Goal: Information Seeking & Learning: Learn about a topic

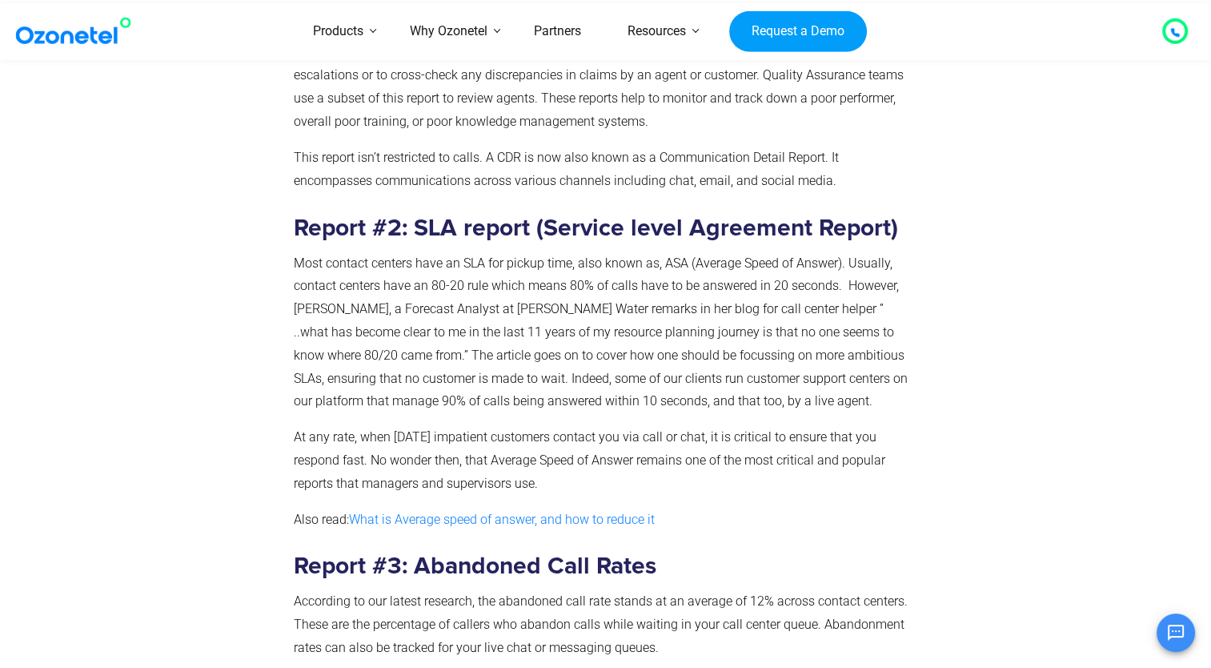
scroll to position [2939, 0]
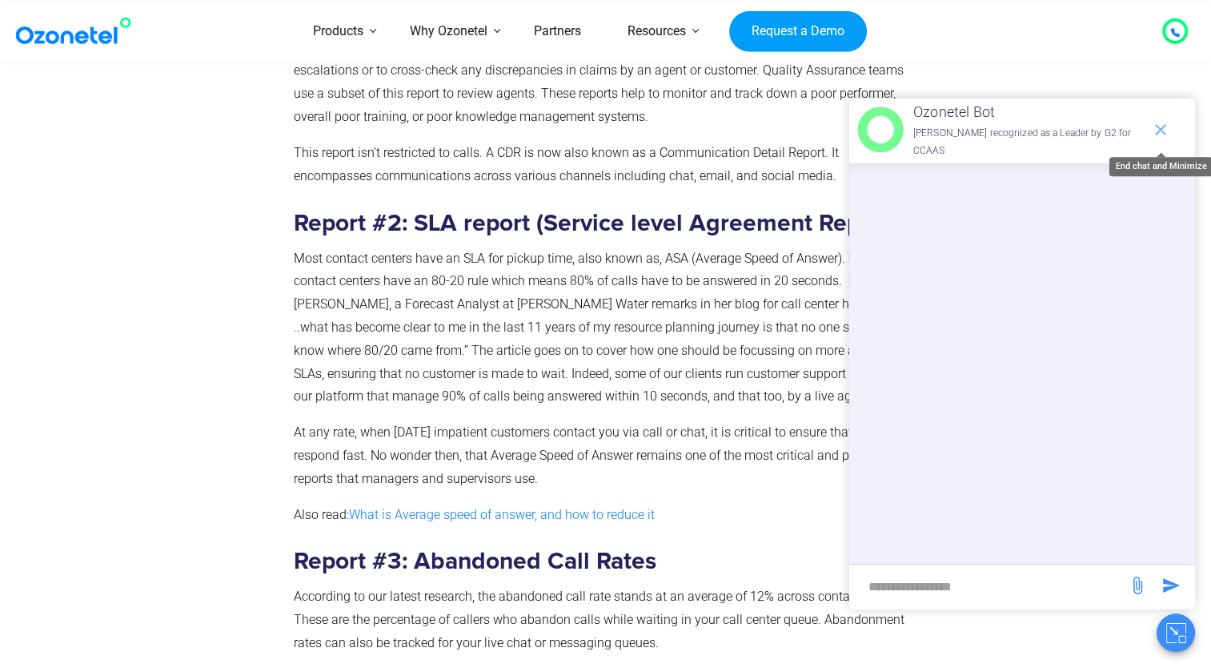
click at [1164, 133] on icon "end chat or minimize" at bounding box center [1160, 129] width 11 height 11
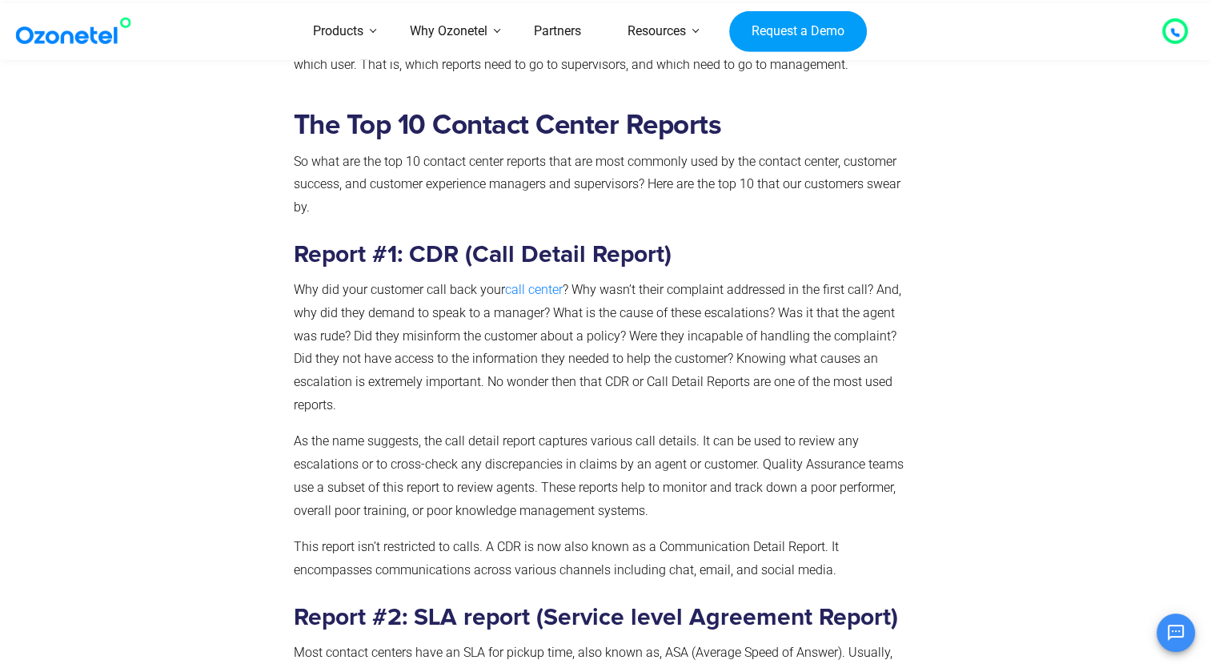
scroll to position [2548, 0]
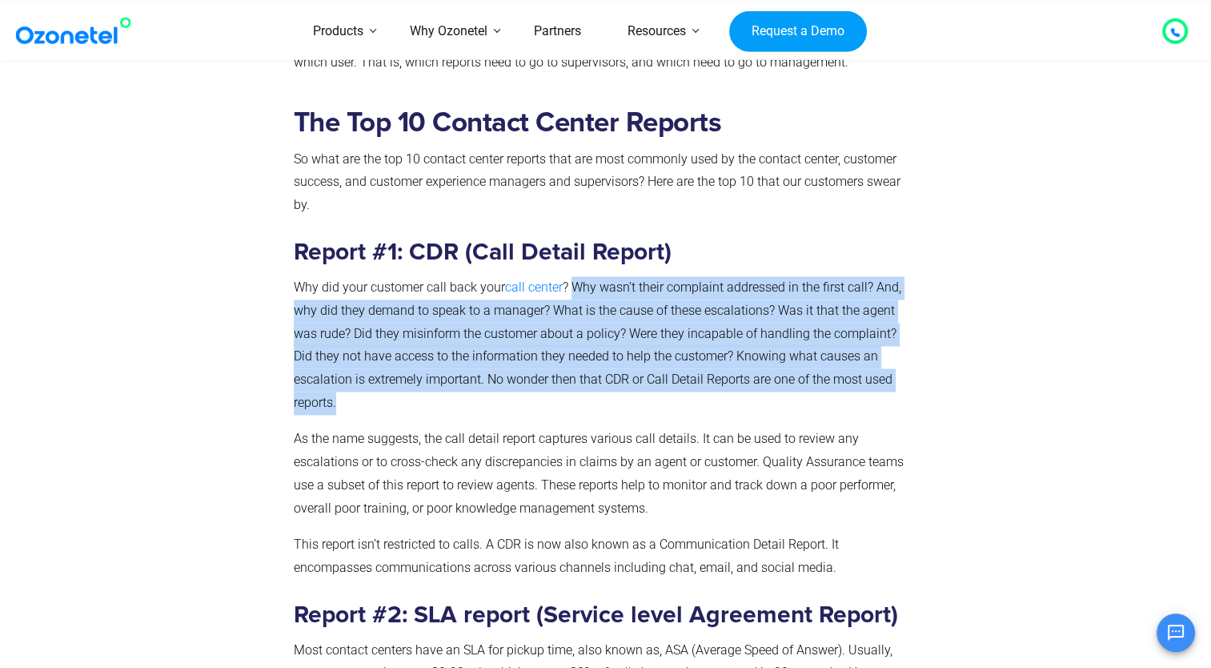
drag, startPoint x: 576, startPoint y: 304, endPoint x: 395, endPoint y: 420, distance: 215.6
click at [395, 415] on p "Why did your customer call back your call center ? Why wasn’t their complaint a…" at bounding box center [603, 345] width 618 height 138
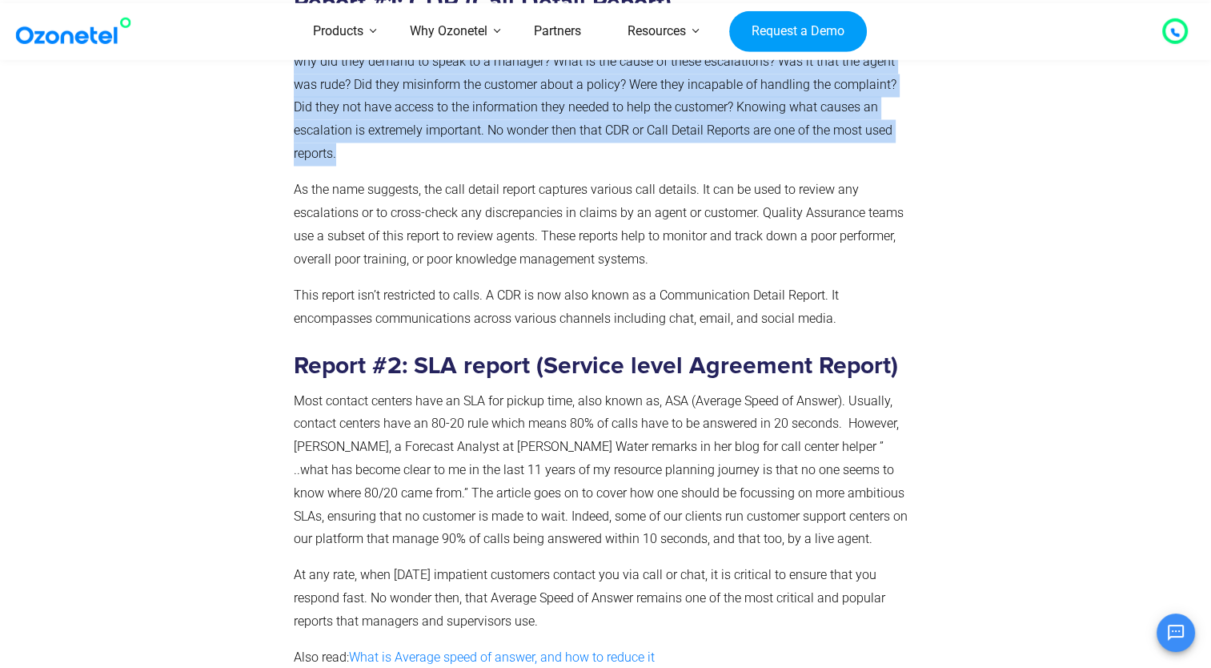
scroll to position [2778, 0]
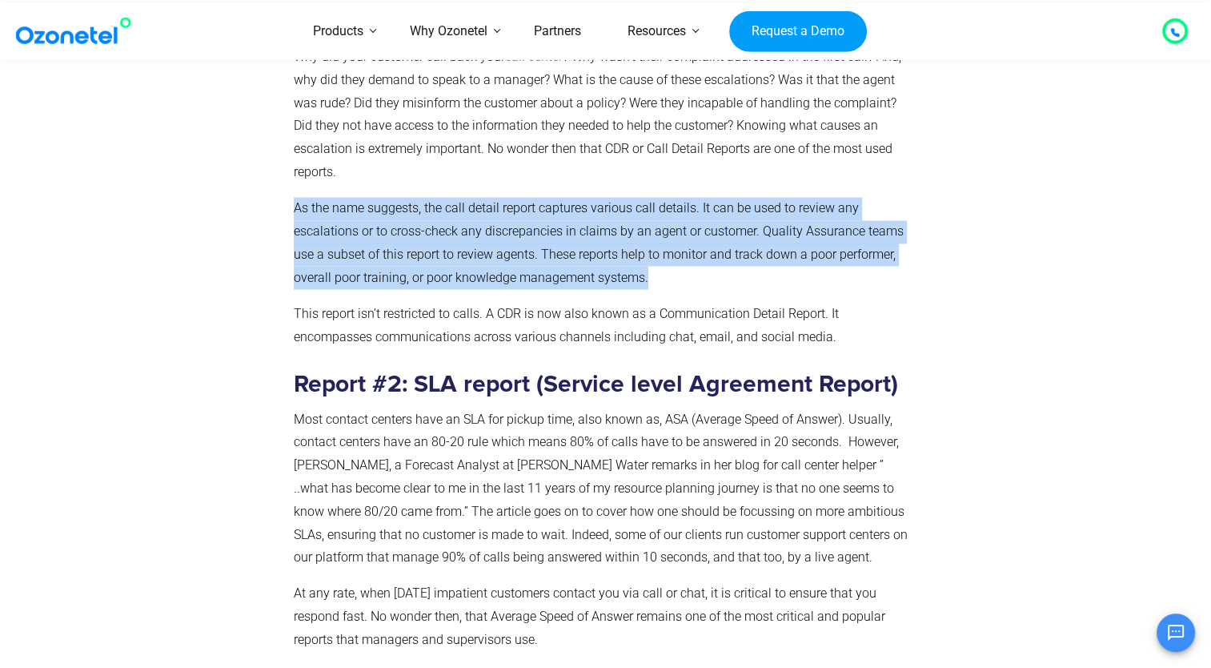
drag, startPoint x: 296, startPoint y: 224, endPoint x: 676, endPoint y: 298, distance: 386.5
click at [676, 289] on p "As the name suggests, the call detail report captures various call details. It …" at bounding box center [603, 243] width 618 height 92
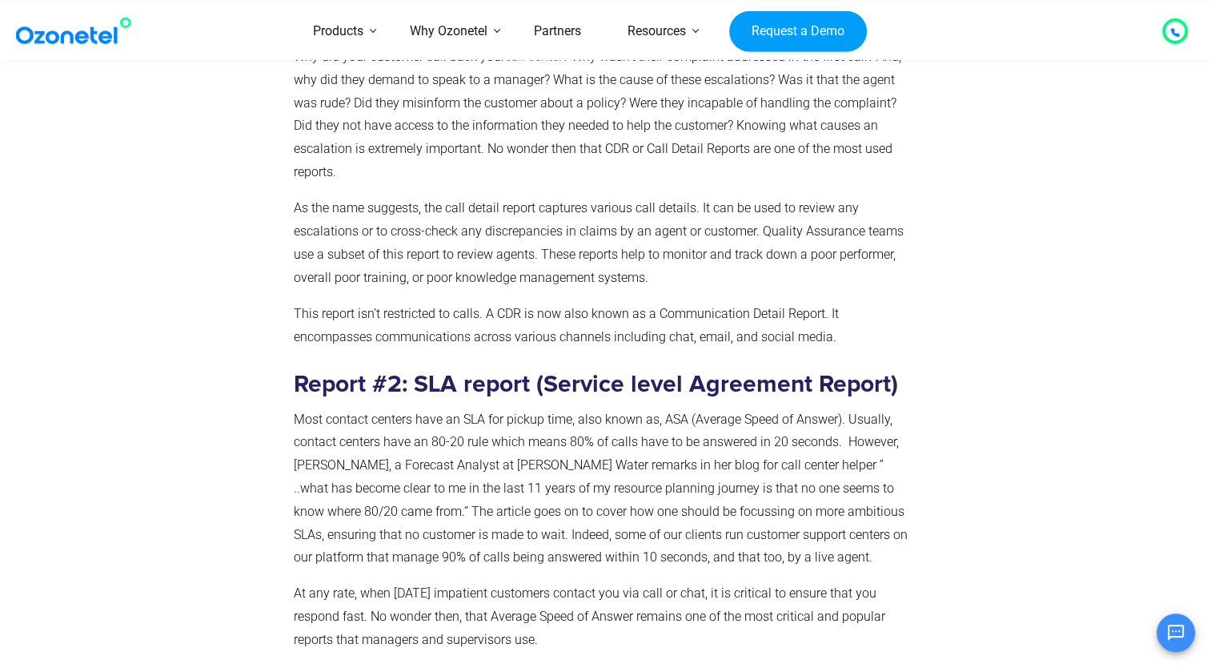
scroll to position [2790, 0]
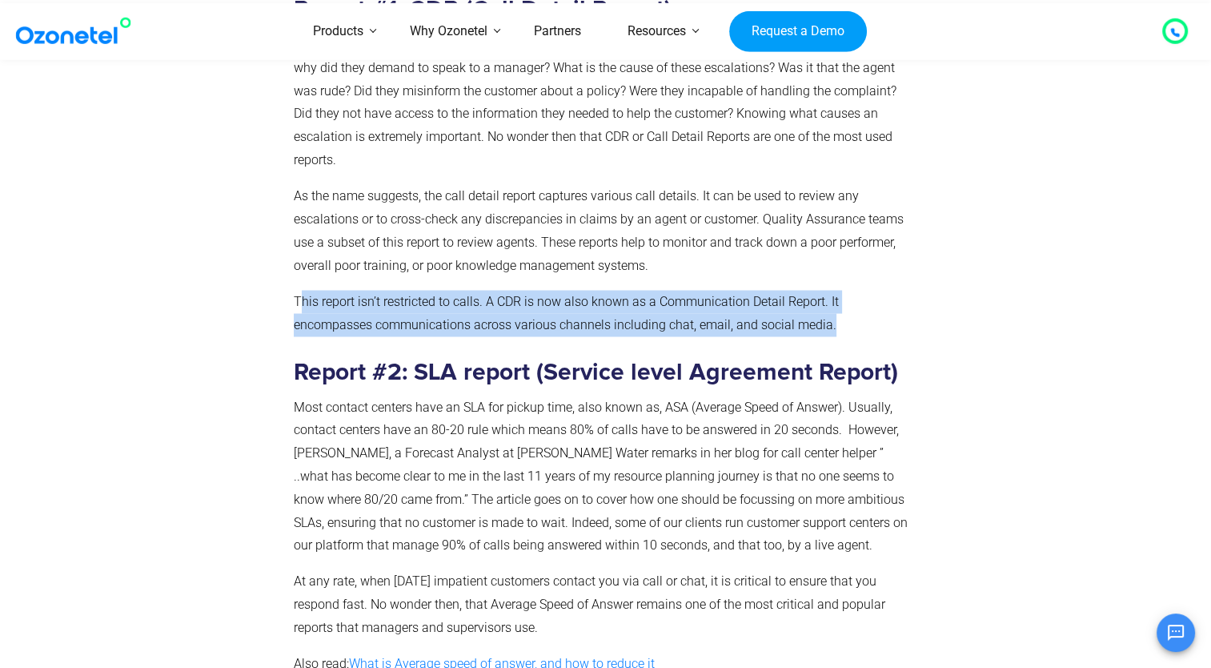
drag, startPoint x: 298, startPoint y: 317, endPoint x: 839, endPoint y: 339, distance: 541.6
click at [839, 336] on p "This report isn’t restricted to calls. A CDR is now also known as a Communicati…" at bounding box center [603, 313] width 618 height 46
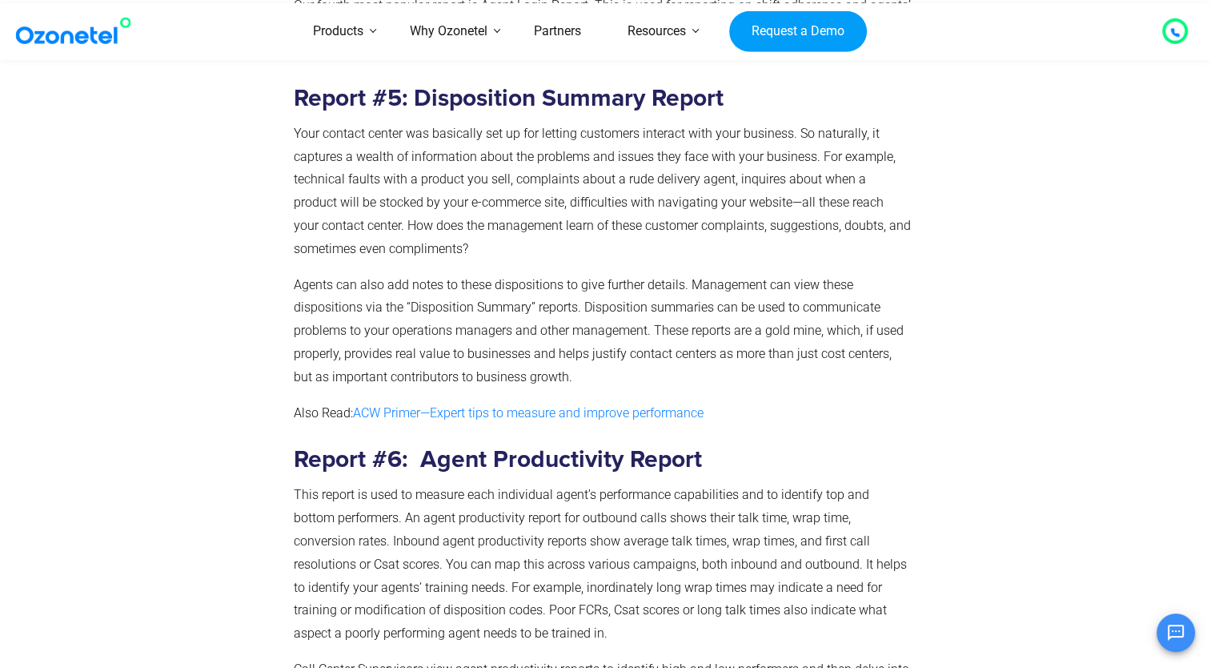
scroll to position [3836, 0]
